Goal: Task Accomplishment & Management: Manage account settings

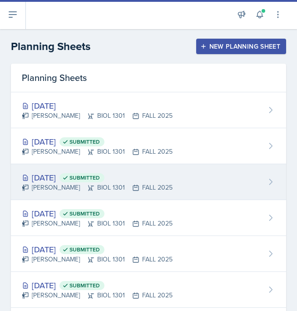
click at [56, 180] on div "[DATE] Submitted" at bounding box center [97, 177] width 151 height 12
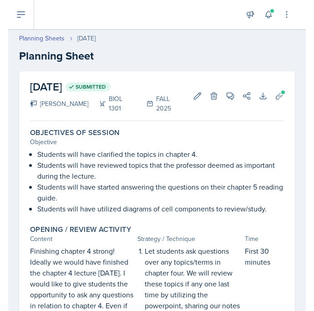
scroll to position [38, 0]
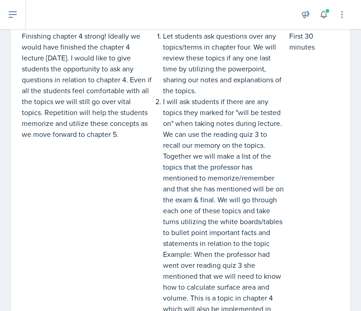
scroll to position [0, 0]
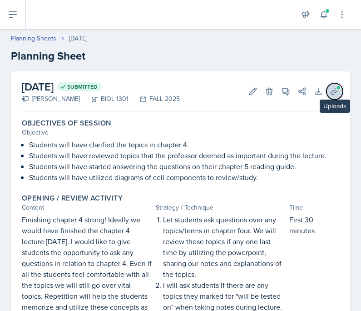
click at [297, 96] on button "Uploads" at bounding box center [335, 91] width 16 height 16
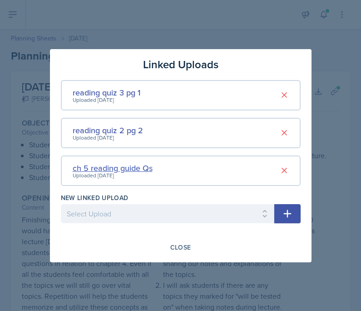
click at [136, 168] on div "ch 5 reading guide Qs" at bounding box center [113, 168] width 80 height 12
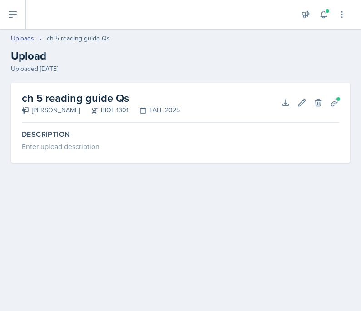
click at [75, 99] on h2 "ch 5 reading guide Qs" at bounding box center [101, 98] width 158 height 16
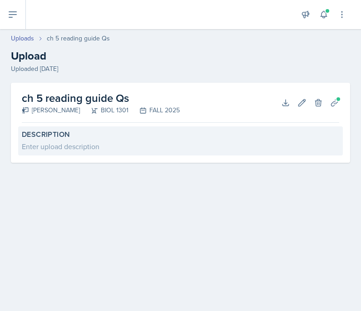
click at [63, 138] on label "Description" at bounding box center [181, 134] width 318 height 9
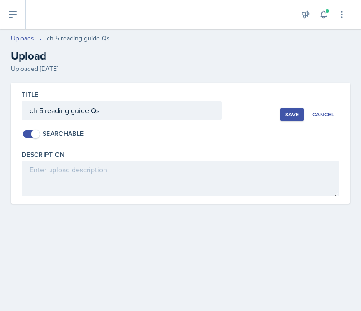
click at [296, 111] on div "Save" at bounding box center [293, 114] width 14 height 7
